Goal: Task Accomplishment & Management: Manage account settings

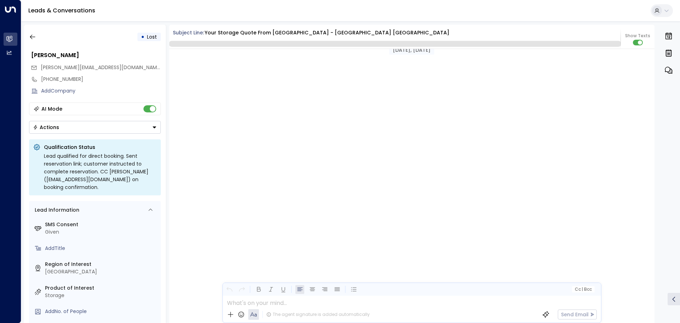
scroll to position [1135, 0]
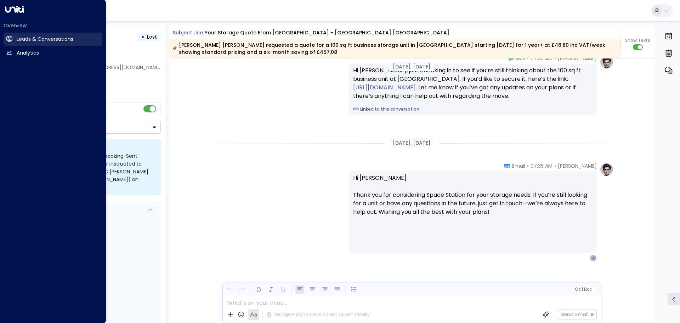
click at [16, 38] on link "Leads & Conversations Leads & Conversations" at bounding box center [53, 39] width 99 height 13
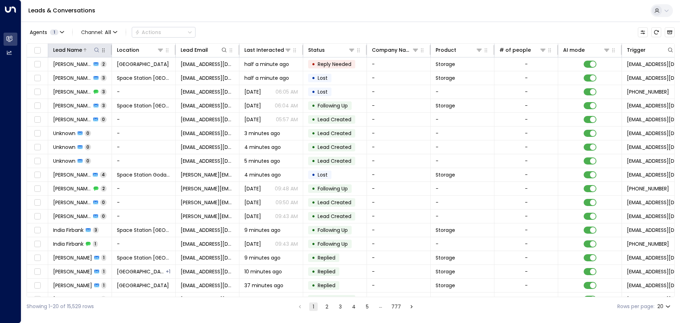
click at [97, 49] on icon at bounding box center [97, 50] width 6 height 6
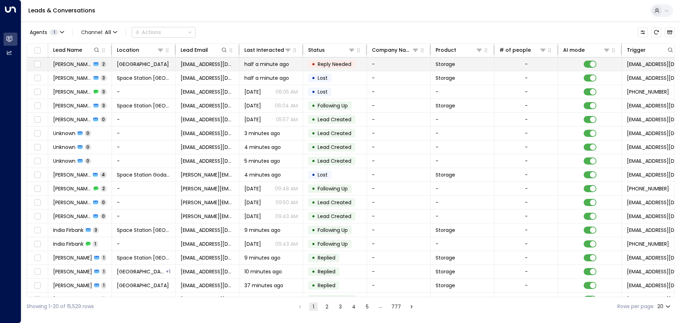
click at [268, 62] on span "half a minute ago" at bounding box center [267, 64] width 45 height 7
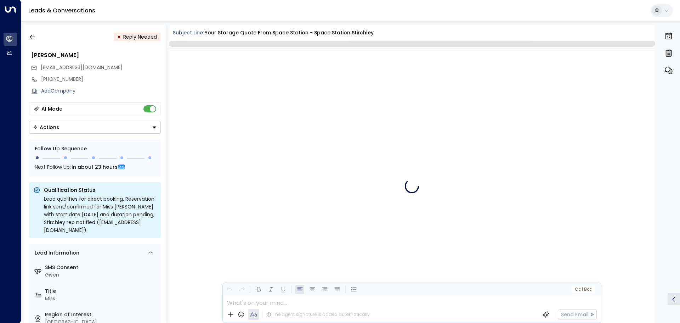
scroll to position [456, 0]
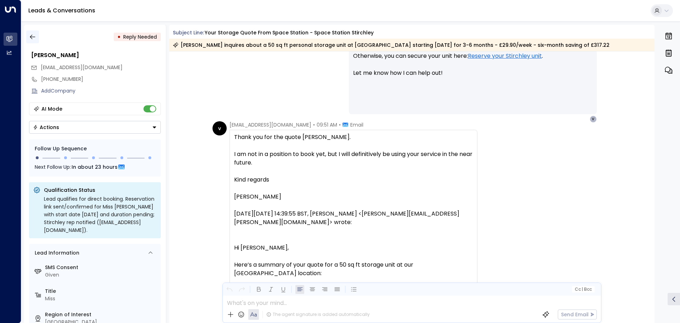
click at [30, 35] on icon "button" at bounding box center [32, 36] width 7 height 7
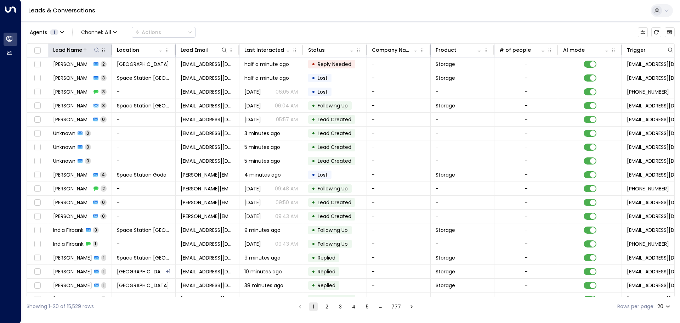
click at [98, 52] on icon at bounding box center [97, 50] width 6 height 6
type input "*****"
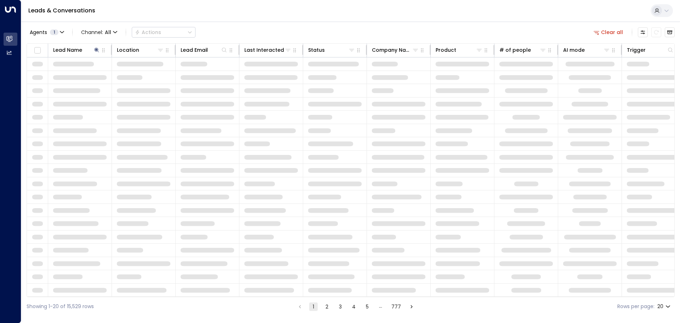
click at [337, 16] on div "Leads & Conversations" at bounding box center [350, 11] width 659 height 22
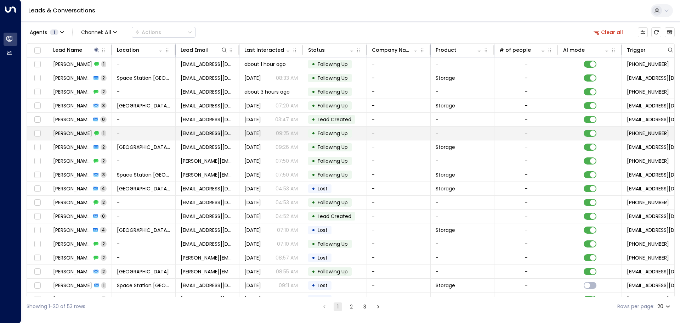
click at [100, 136] on div "[PERSON_NAME] 1" at bounding box center [79, 133] width 53 height 7
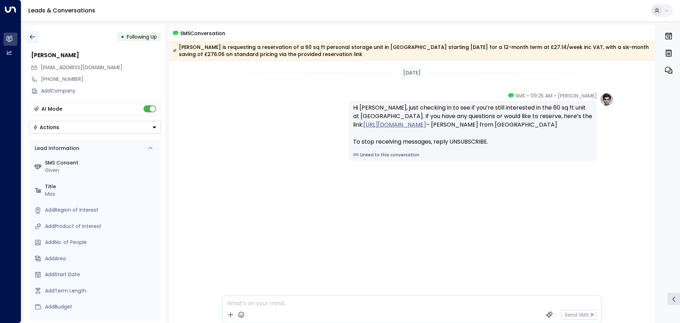
click at [30, 39] on icon "button" at bounding box center [32, 36] width 7 height 7
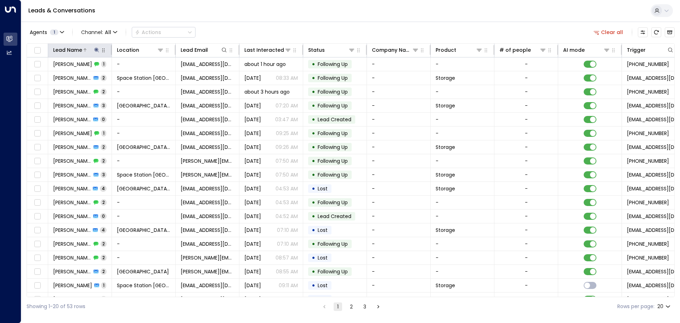
click at [95, 49] on icon at bounding box center [97, 50] width 6 height 6
drag, startPoint x: 113, startPoint y: 75, endPoint x: 0, endPoint y: 70, distance: 113.5
click at [0, 70] on body "Overview Leads & Conversations Leads & Conversations Analytics Analytics Leads …" at bounding box center [340, 158] width 680 height 316
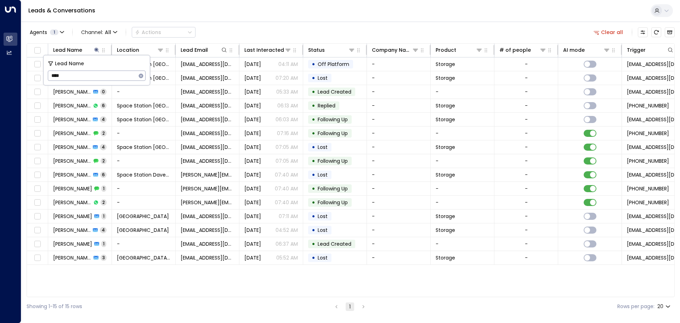
type input "*****"
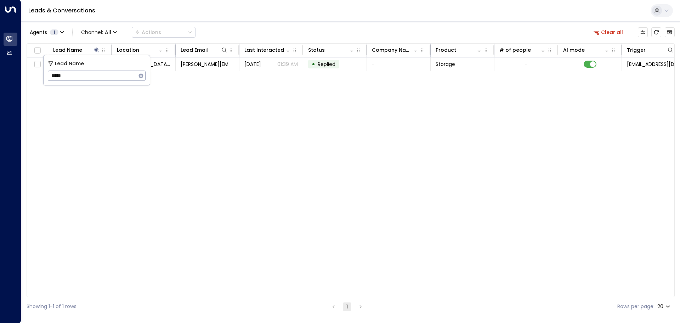
click at [273, 153] on div "Lead Name Location Lead Email Last Interacted Status Company Name Product # of …" at bounding box center [351, 170] width 649 height 254
